Goal: Find specific page/section: Find specific page/section

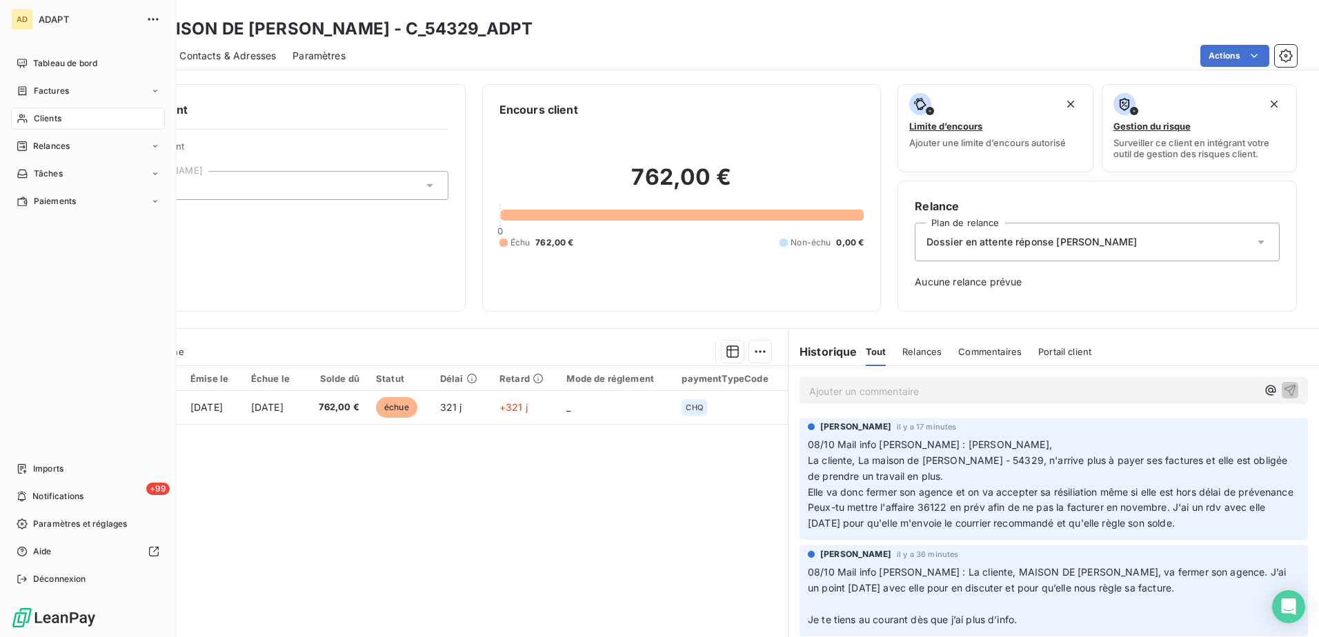
click at [49, 119] on span "Clients" at bounding box center [48, 118] width 28 height 12
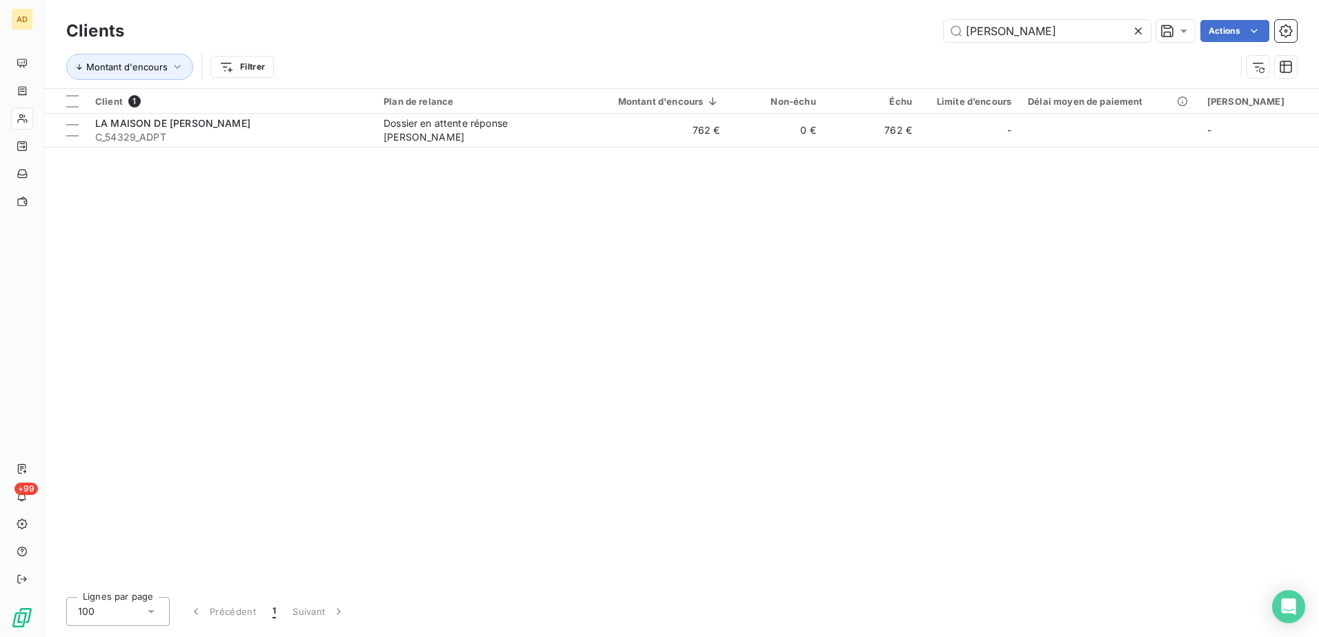
drag, startPoint x: 805, startPoint y: 34, endPoint x: 685, endPoint y: 24, distance: 120.4
click at [686, 24] on div "laurence Actions" at bounding box center [719, 31] width 1156 height 22
drag, startPoint x: 1029, startPoint y: 34, endPoint x: 654, endPoint y: -1, distance: 377.0
click at [654, 0] on html "AD +99 Clients medialoc Actions Montant d'encours Filtrer Client 1 Plan de rela…" at bounding box center [659, 318] width 1319 height 637
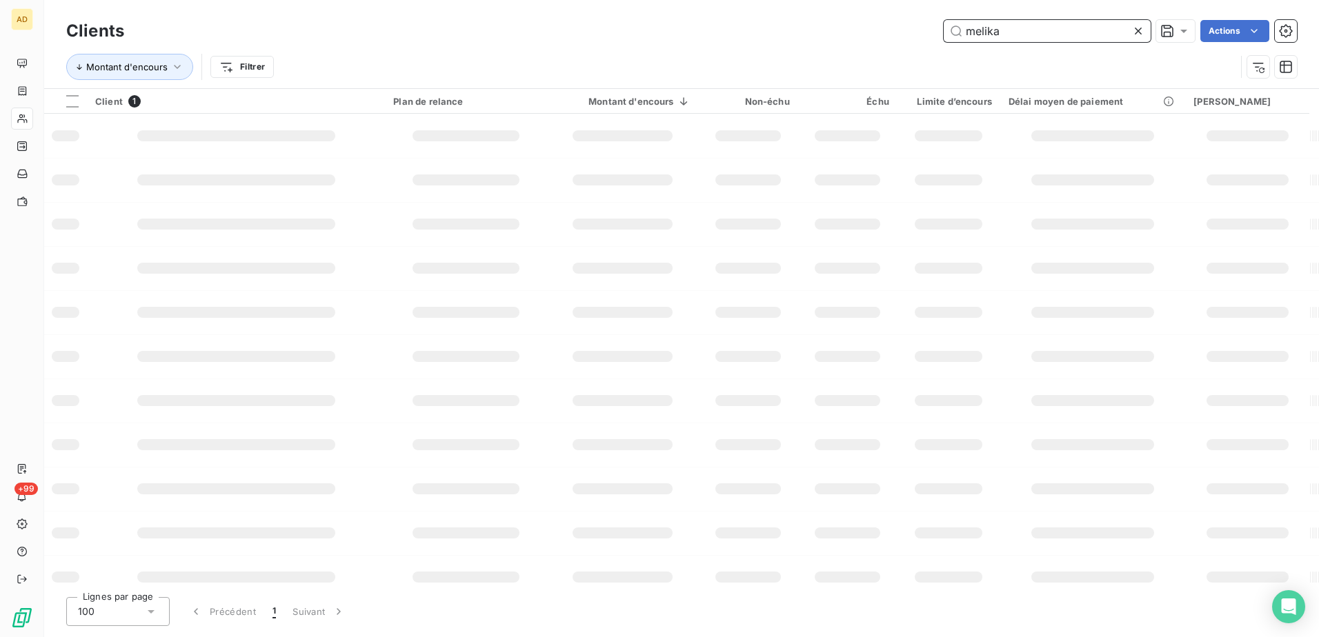
type input "melika"
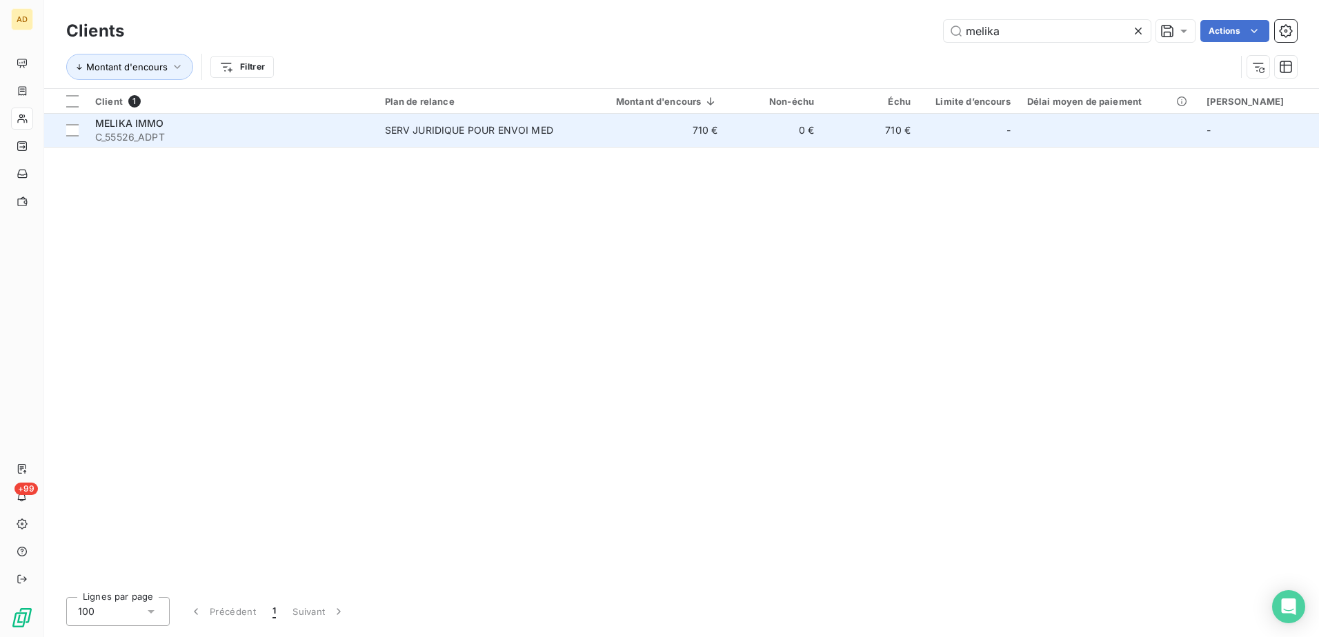
click at [141, 121] on span "MELIKA IMMO" at bounding box center [129, 123] width 69 height 12
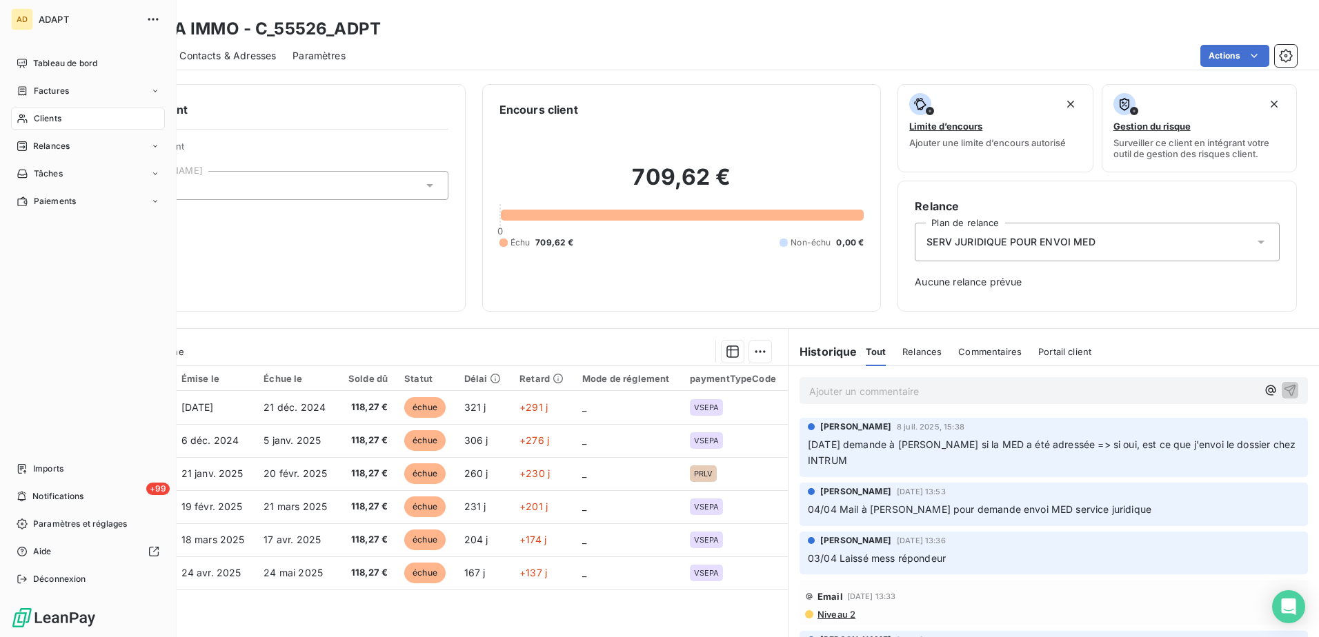
click at [46, 118] on span "Clients" at bounding box center [48, 118] width 28 height 12
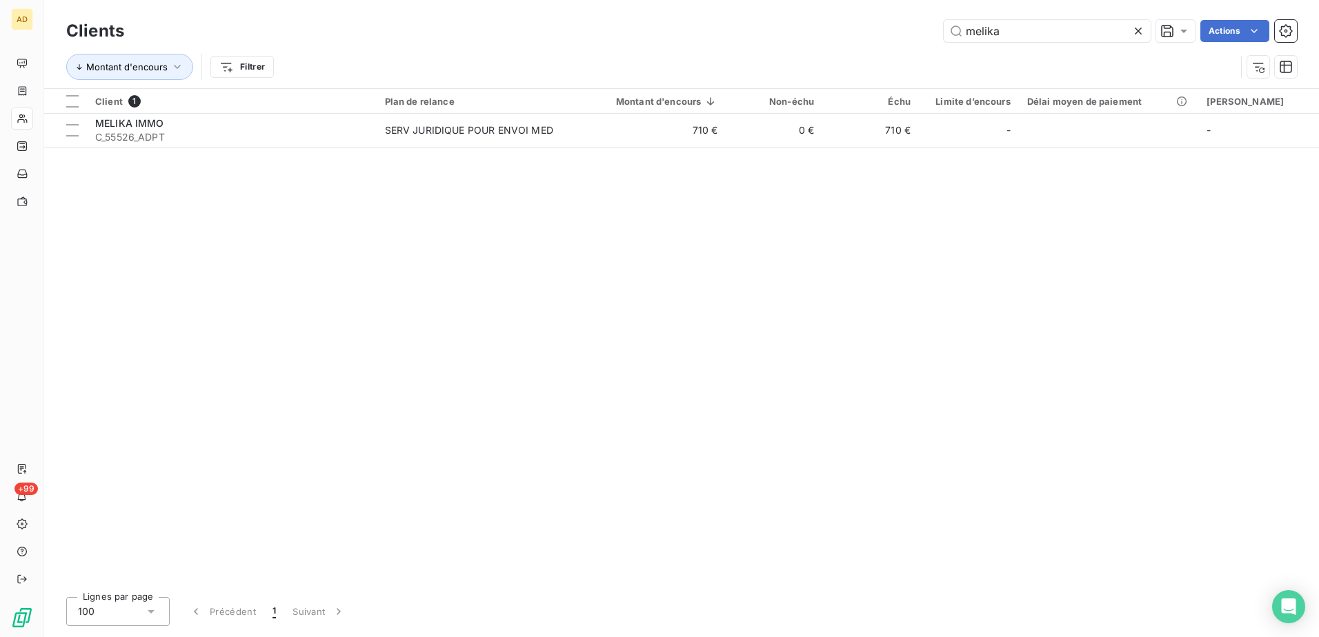
drag, startPoint x: 1015, startPoint y: 36, endPoint x: 868, endPoint y: 28, distance: 147.1
click at [870, 28] on div "melika Actions" at bounding box center [719, 31] width 1156 height 22
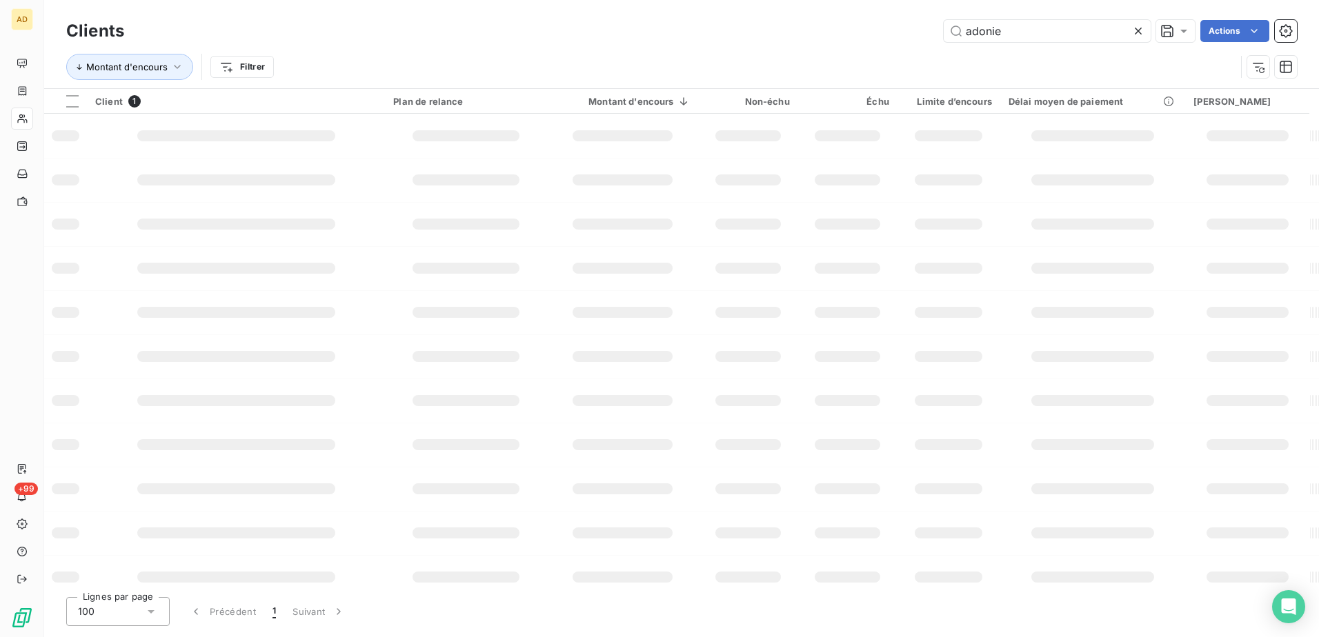
type input "adonie"
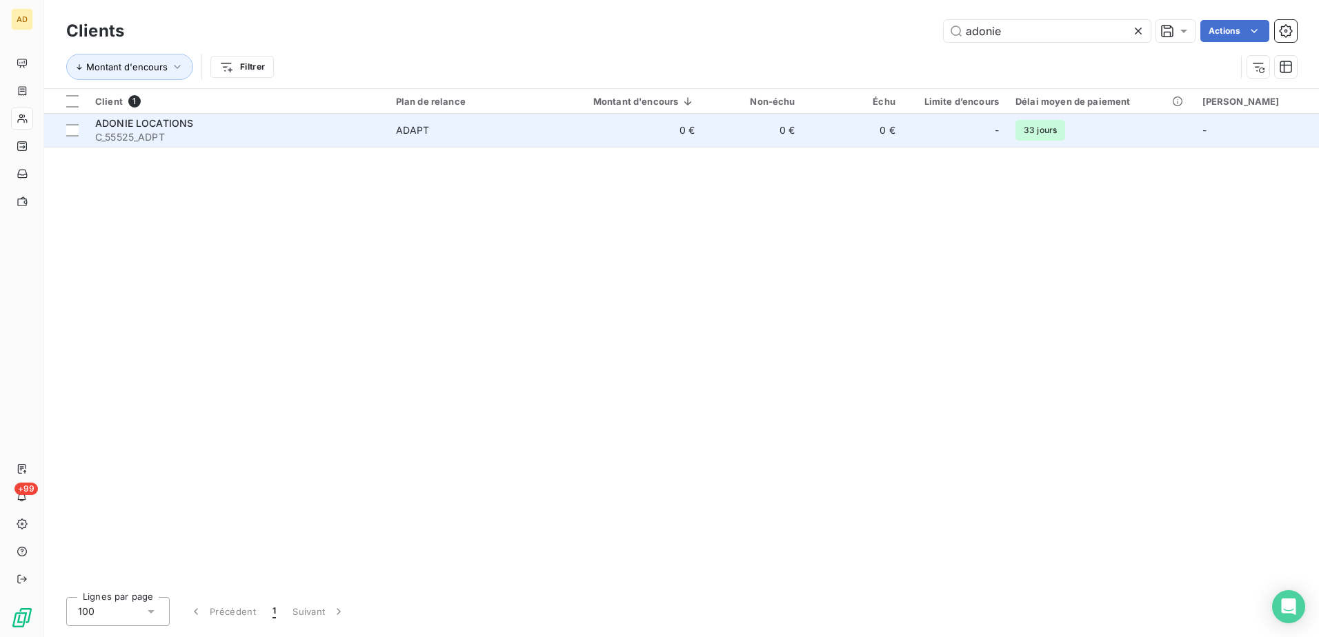
click at [166, 123] on span "ADONIE LOCATIONS" at bounding box center [144, 123] width 98 height 12
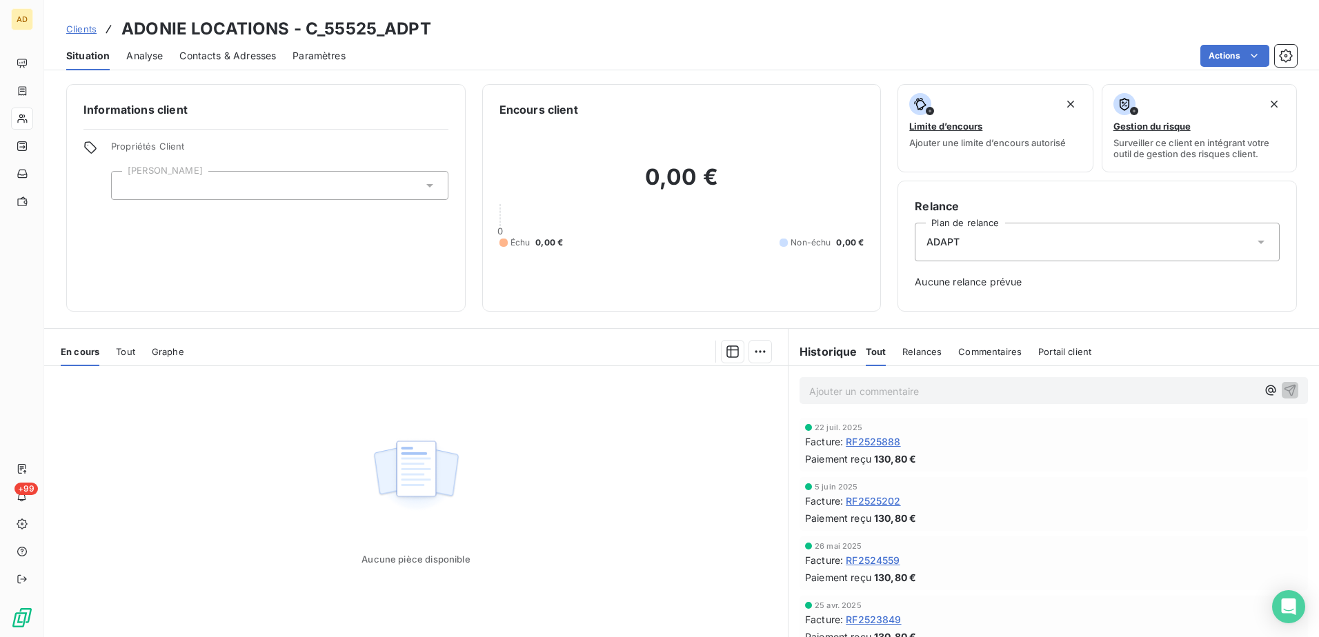
click at [249, 435] on div "Aucune pièce disponible" at bounding box center [416, 499] width 744 height 266
